Goal: Find contact information: Find contact information

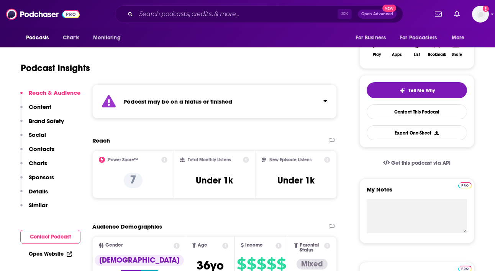
scroll to position [134, 0]
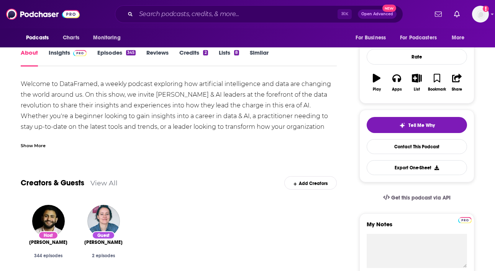
scroll to position [83, 0]
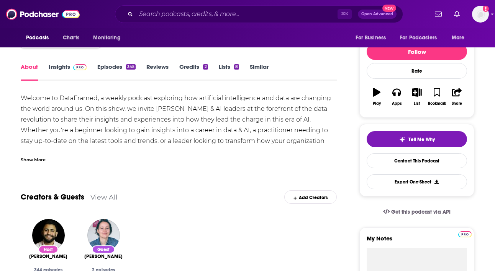
click at [64, 74] on link "Insights" at bounding box center [68, 72] width 38 height 18
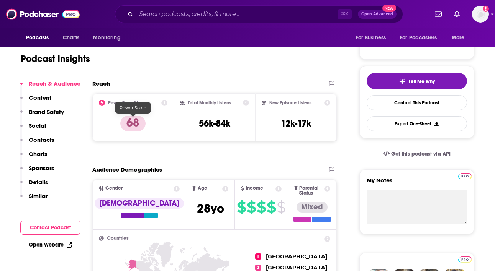
scroll to position [142, 0]
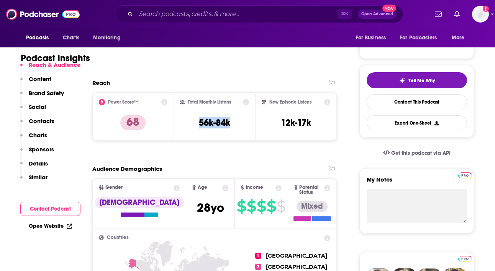
drag, startPoint x: 237, startPoint y: 124, endPoint x: 188, endPoint y: 124, distance: 48.6
click at [188, 124] on div "Total Monthly Listens 56k-84k" at bounding box center [214, 116] width 69 height 35
copy h3 "56k-84k"
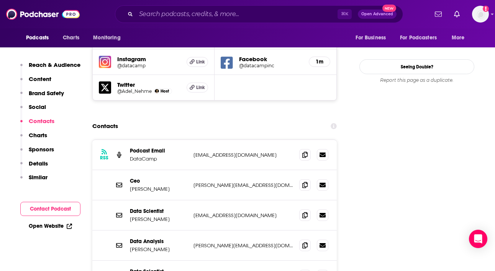
scroll to position [905, 0]
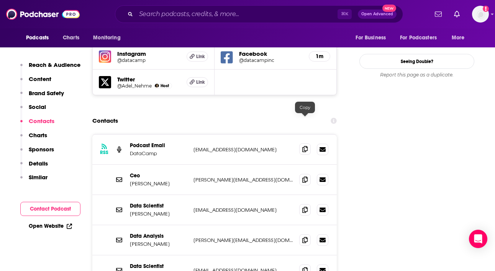
click at [305, 146] on icon at bounding box center [304, 149] width 5 height 6
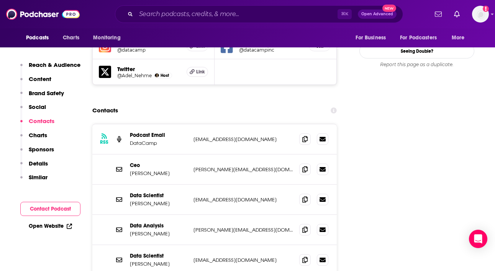
scroll to position [794, 0]
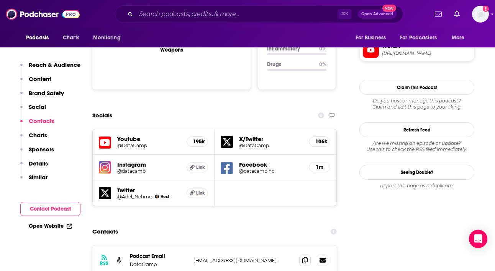
click at [140, 194] on h5 "@Adel_Nehme" at bounding box center [134, 197] width 34 height 6
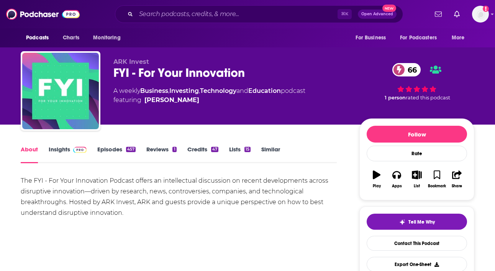
click at [65, 152] on link "Insights" at bounding box center [68, 155] width 38 height 18
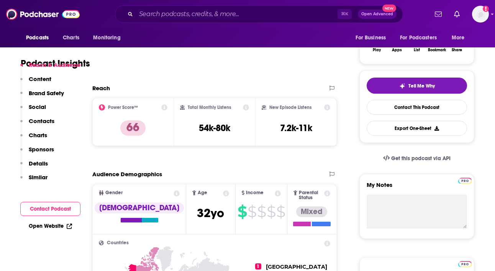
scroll to position [146, 0]
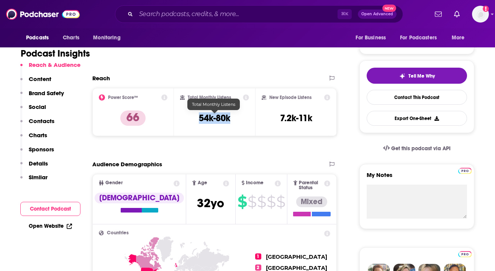
drag, startPoint x: 234, startPoint y: 120, endPoint x: 183, endPoint y: 120, distance: 50.5
click at [183, 120] on div "Total Monthly Listens 54k-80k" at bounding box center [214, 112] width 69 height 35
copy h3 "54k-80k"
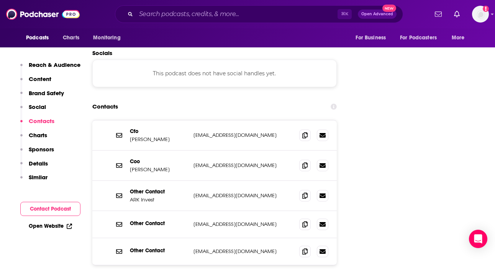
scroll to position [862, 0]
click at [302, 192] on icon at bounding box center [304, 195] width 5 height 6
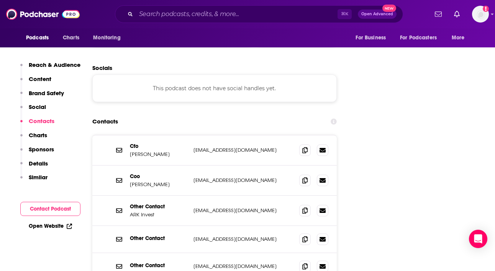
scroll to position [855, 0]
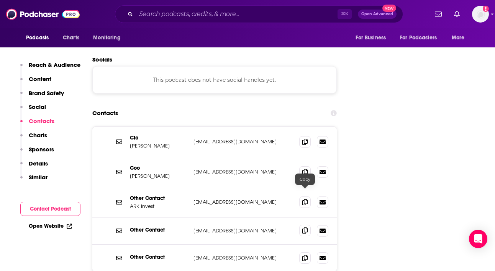
click at [307, 228] on icon at bounding box center [304, 231] width 5 height 6
